Goal: Transaction & Acquisition: Purchase product/service

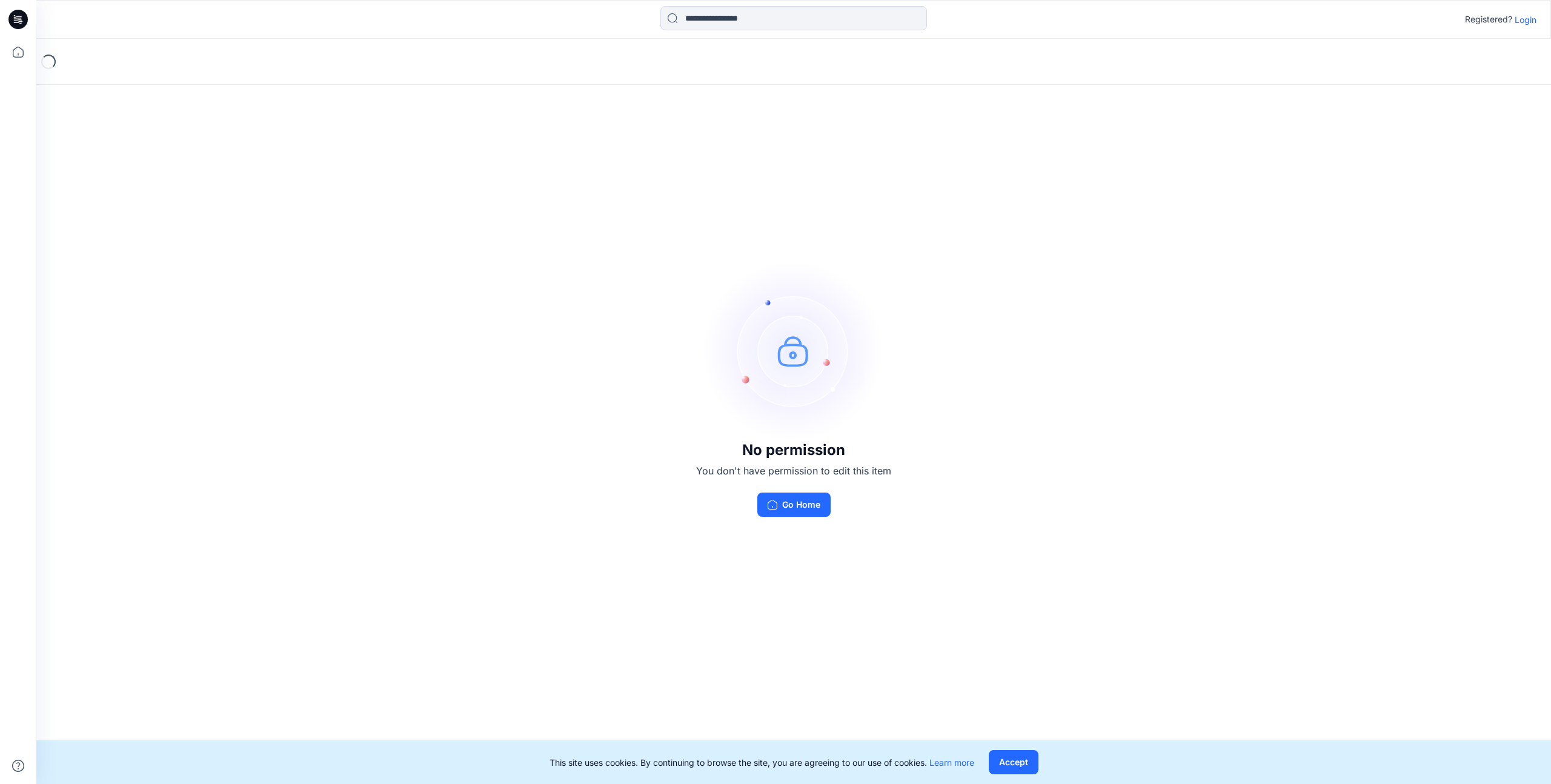
click at [1529, 21] on p "Login" at bounding box center [1526, 19] width 22 height 12
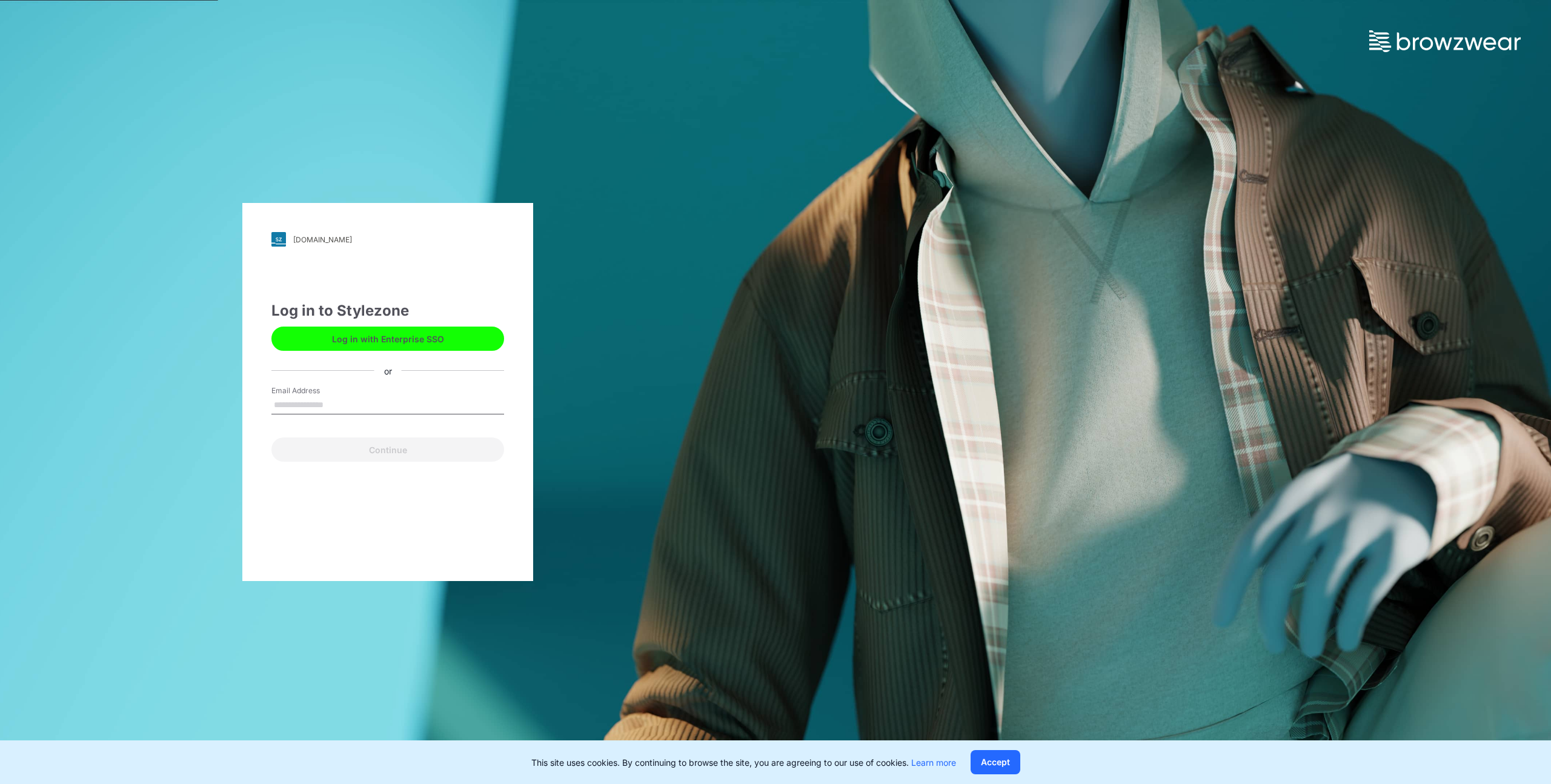
click at [375, 400] on input "Email Address" at bounding box center [388, 405] width 233 height 18
type input "**********"
click at [381, 451] on button "Continue" at bounding box center [388, 449] width 233 height 24
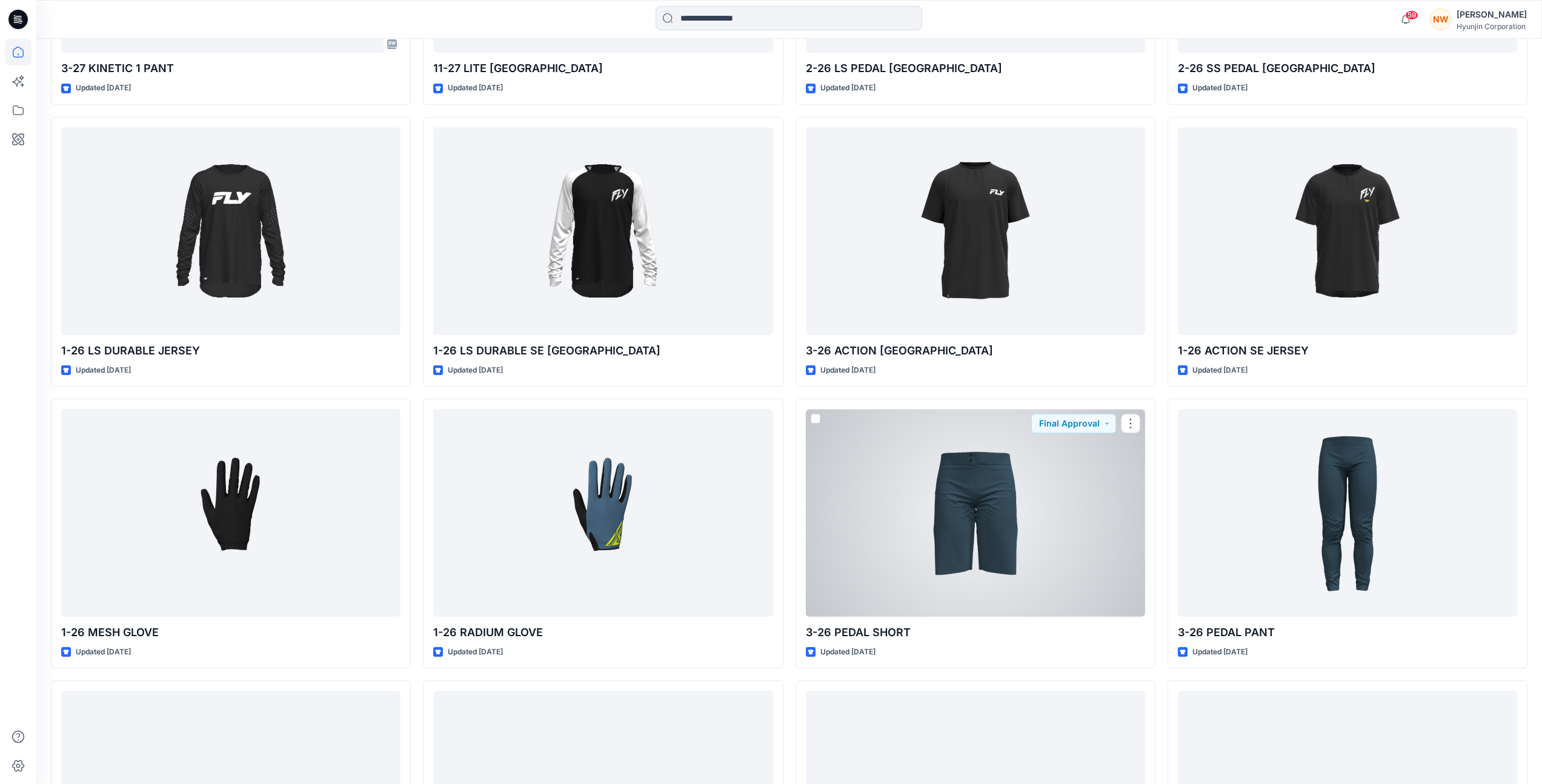
scroll to position [3095, 0]
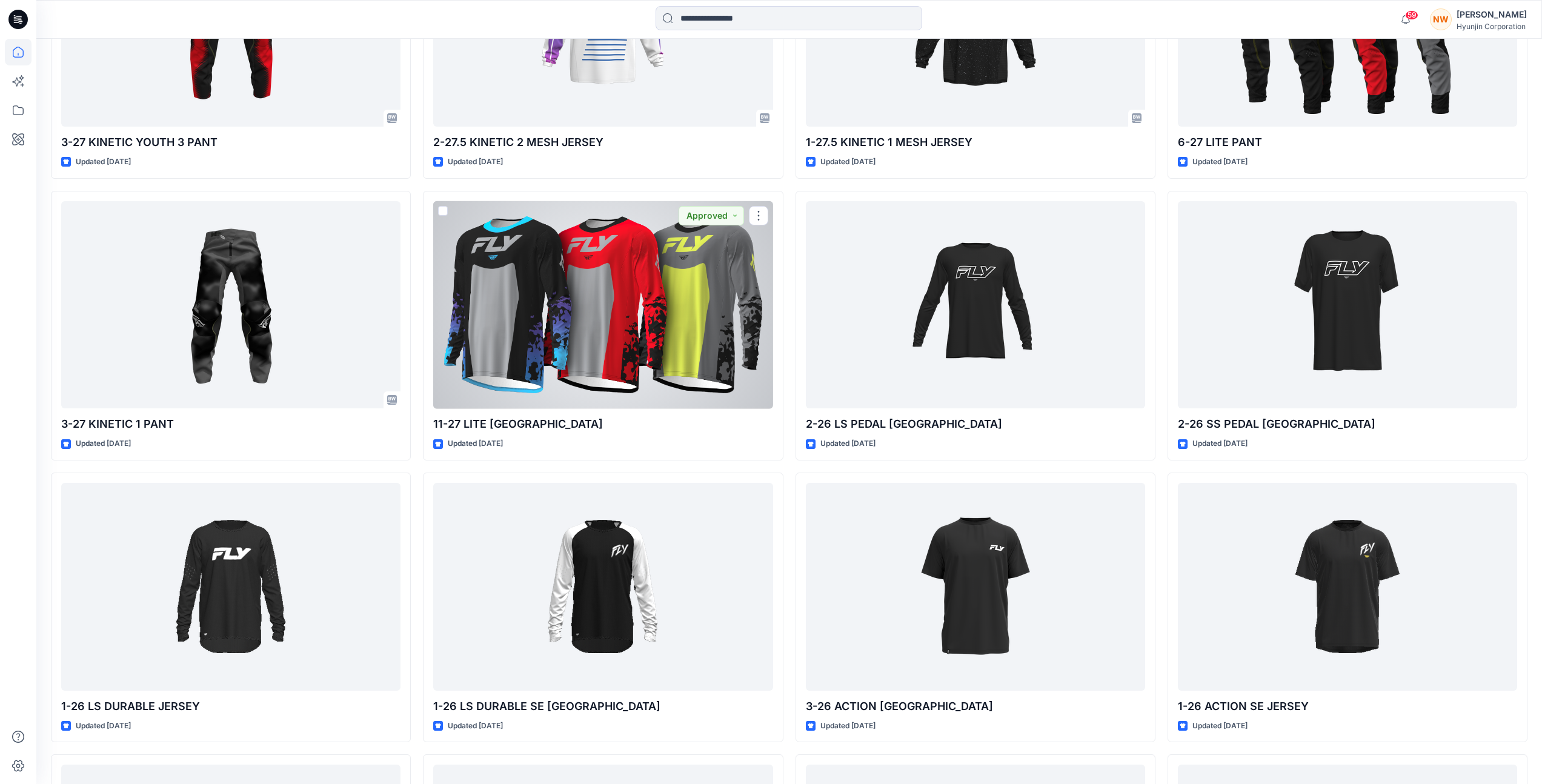
click at [646, 409] on div at bounding box center [603, 305] width 339 height 208
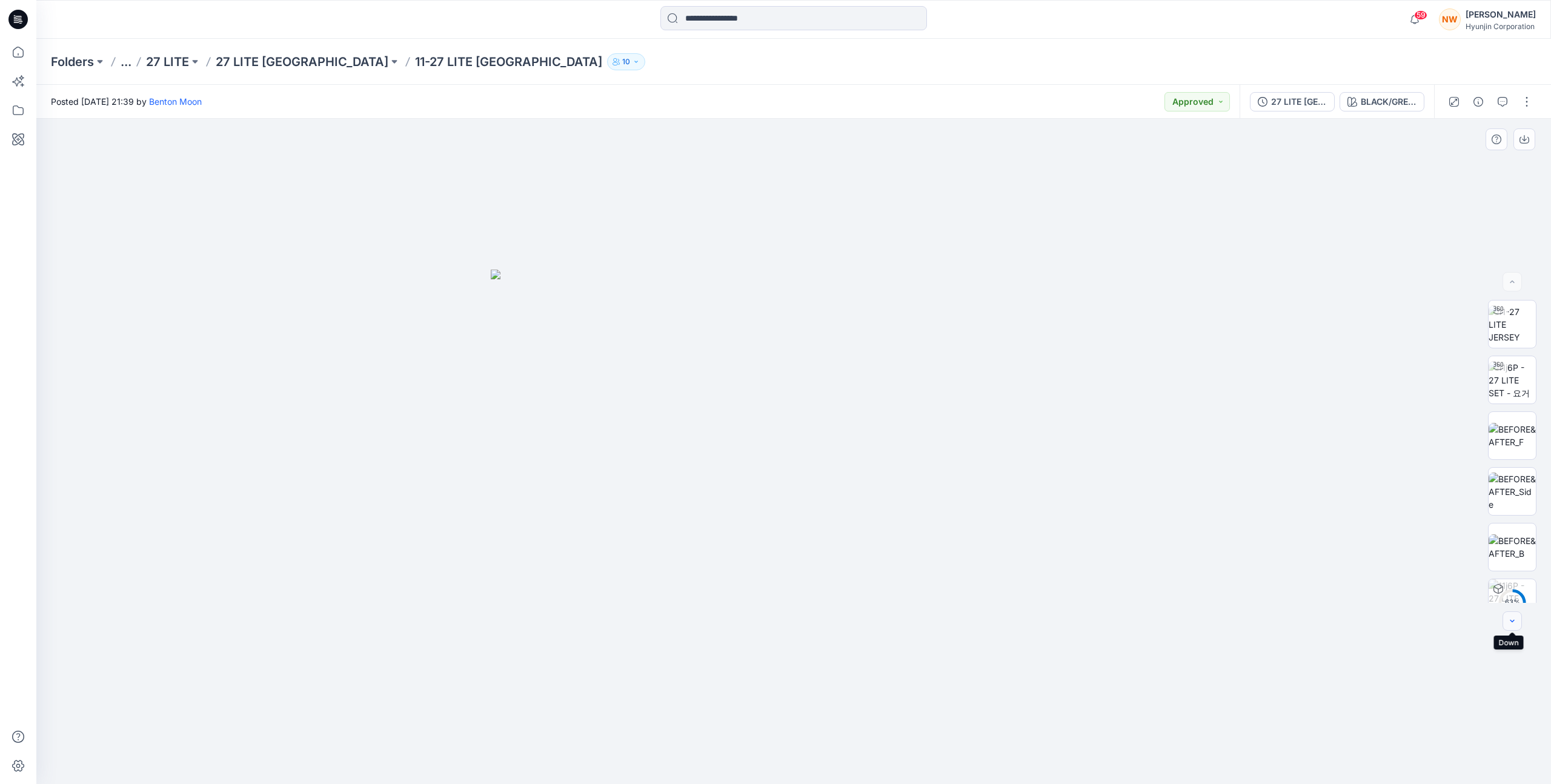
click at [1515, 619] on icon "button" at bounding box center [1512, 621] width 10 height 10
click at [1515, 619] on div at bounding box center [1512, 621] width 19 height 19
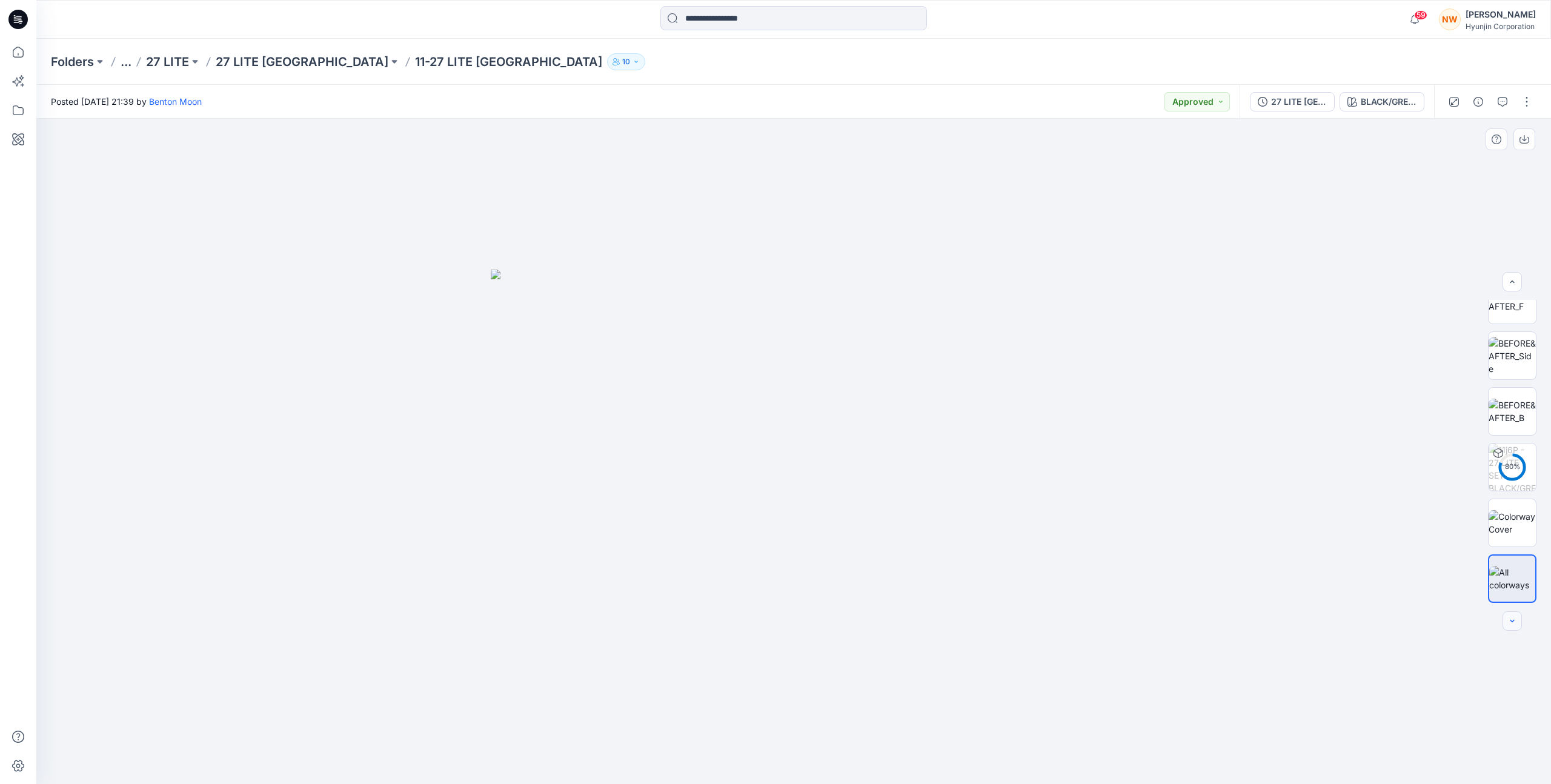
click at [1515, 619] on div at bounding box center [1512, 621] width 19 height 19
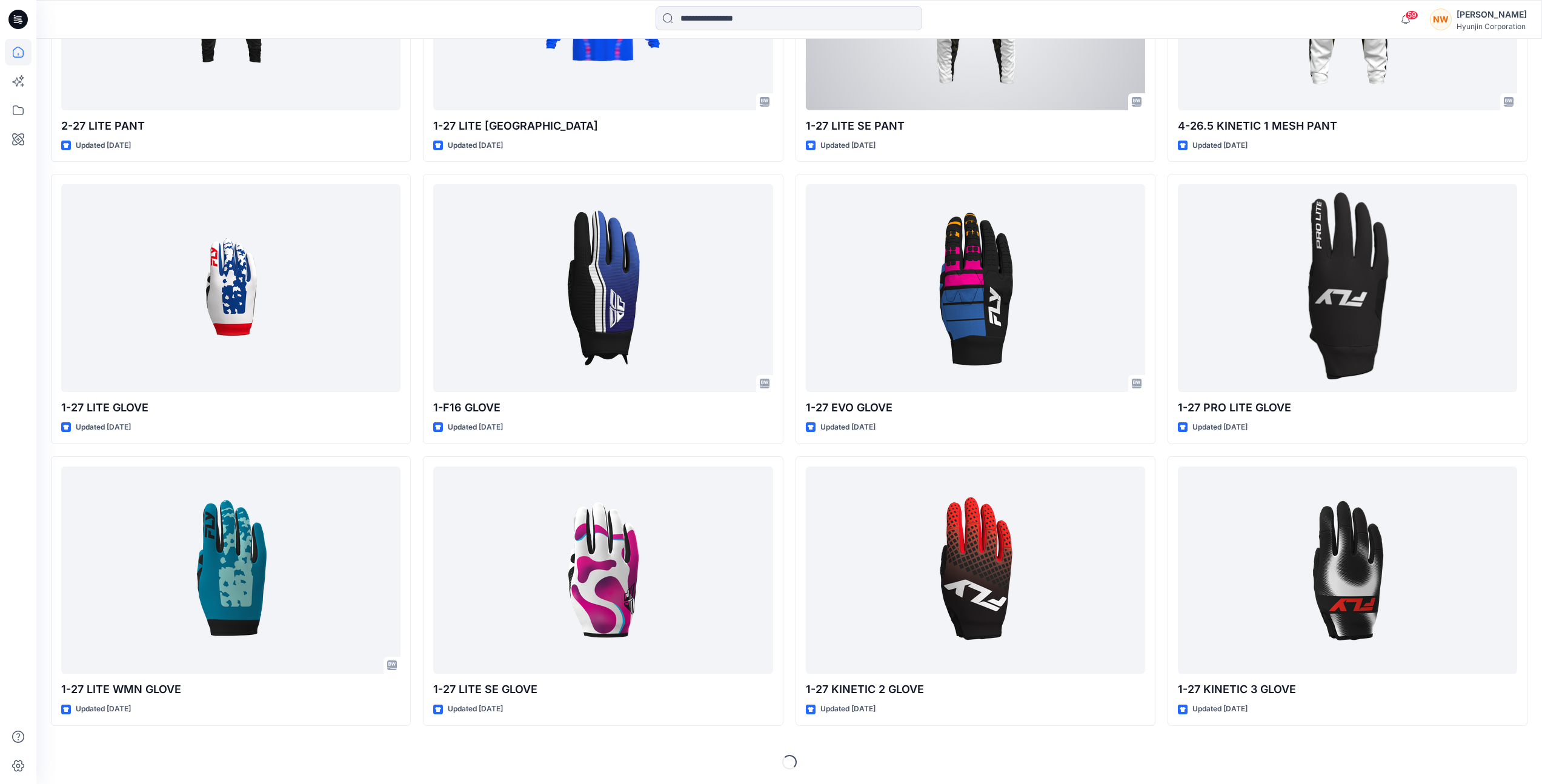
scroll to position [9478, 0]
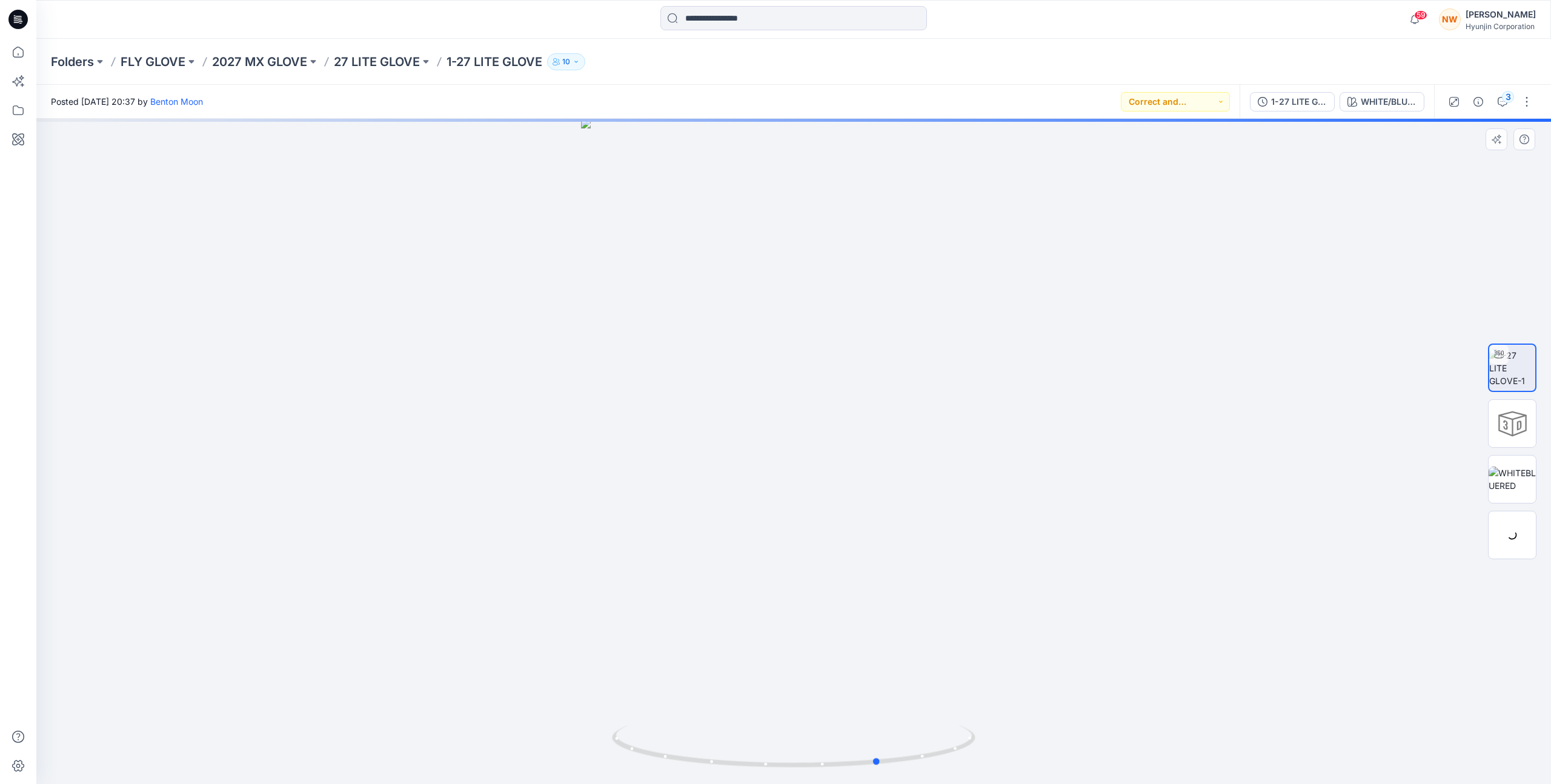
drag, startPoint x: 648, startPoint y: 756, endPoint x: 1098, endPoint y: 734, distance: 450.5
click at [1098, 734] on div at bounding box center [794, 451] width 1514 height 665
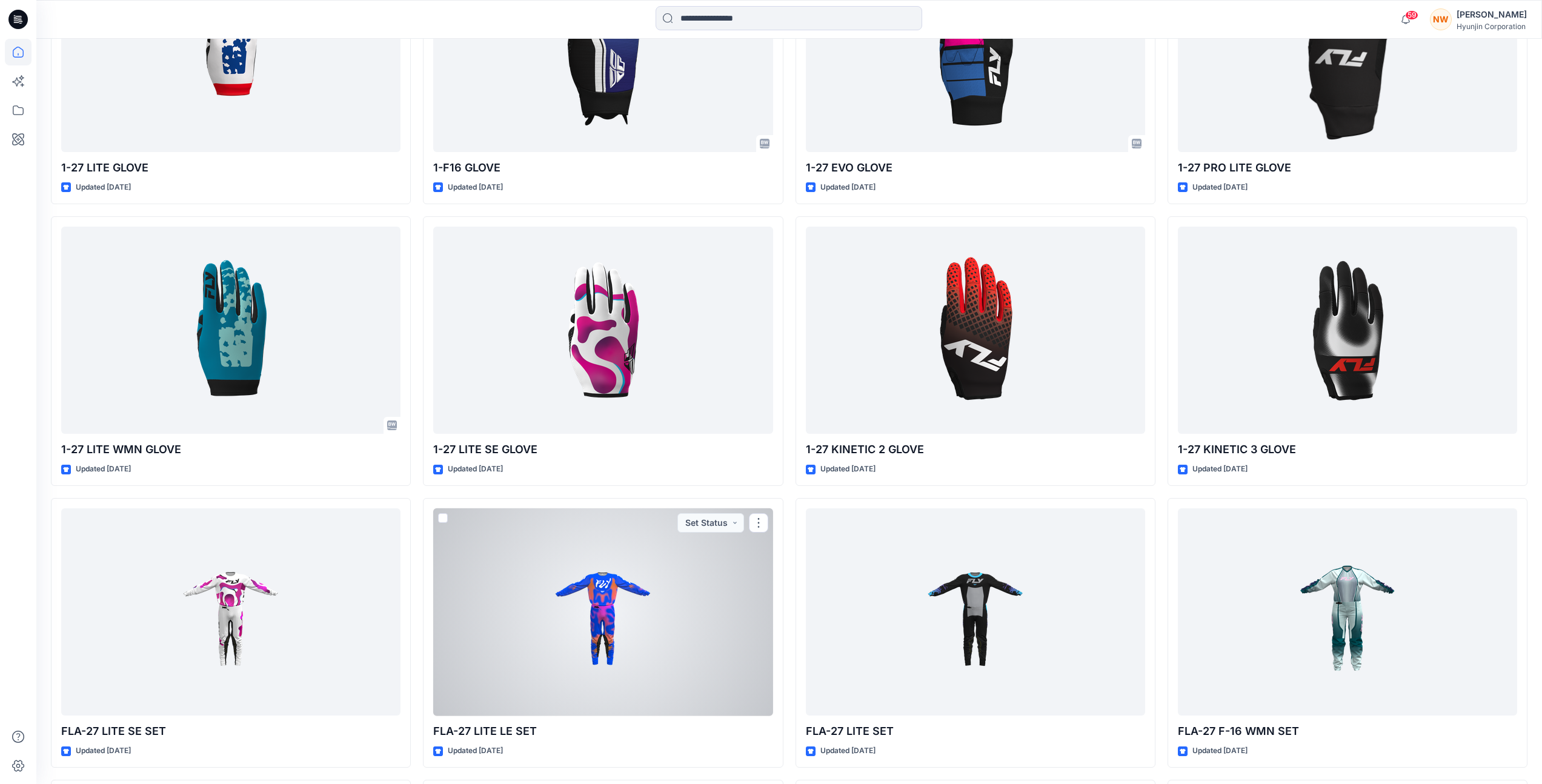
scroll to position [9318, 0]
